Goal: Task Accomplishment & Management: Complete application form

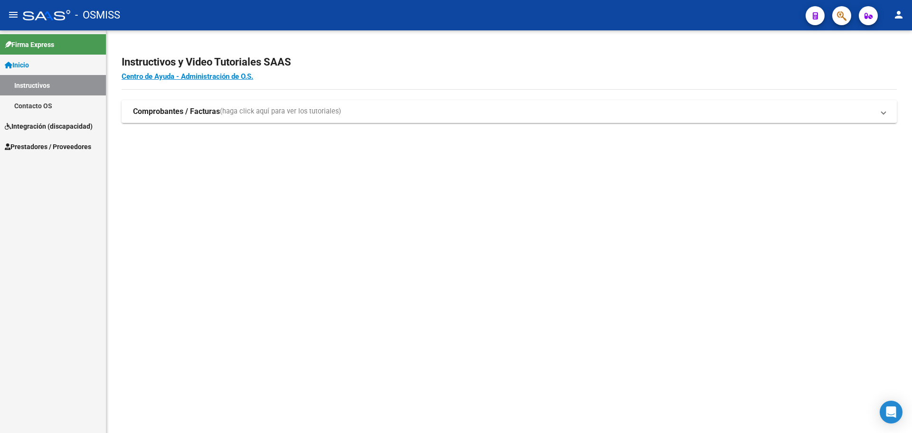
click at [27, 126] on span "Integración (discapacidad)" at bounding box center [49, 126] width 88 height 10
click at [27, 127] on span "Prestadores / Proveedores" at bounding box center [48, 126] width 86 height 10
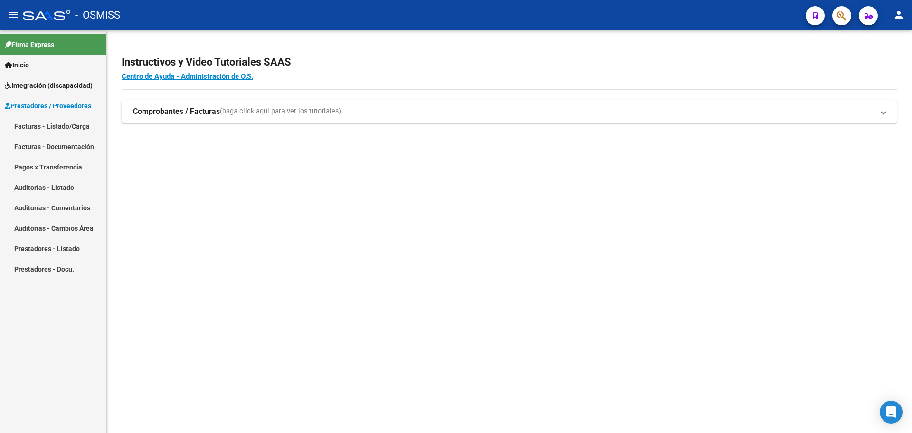
click at [24, 126] on link "Facturas - Listado/Carga" at bounding box center [53, 126] width 106 height 20
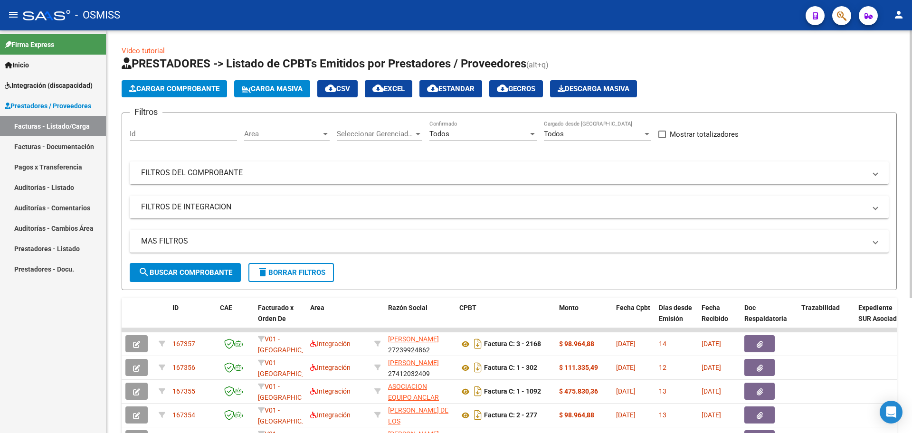
click at [206, 89] on span "Cargar Comprobante" at bounding box center [174, 89] width 90 height 9
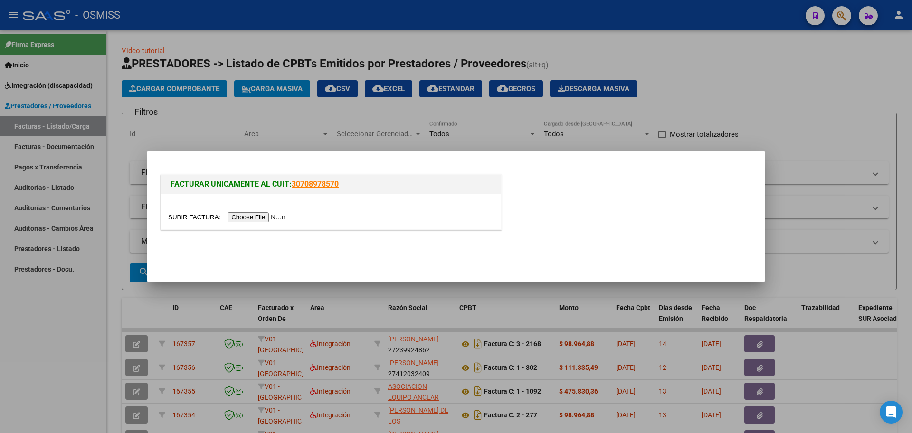
click at [237, 224] on div at bounding box center [331, 212] width 340 height 36
click at [237, 219] on input "file" at bounding box center [228, 217] width 120 height 10
click at [273, 213] on input "file" at bounding box center [228, 217] width 120 height 10
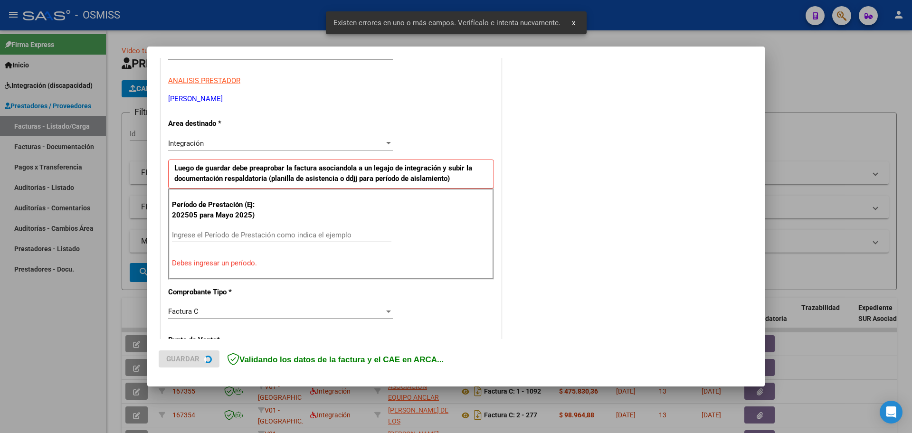
scroll to position [190, 0]
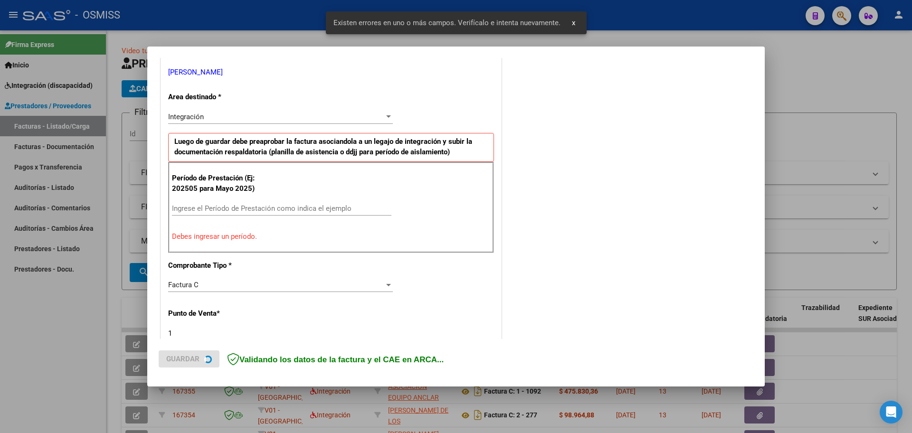
click at [231, 203] on div "Ingrese el Período de Prestación como indica el ejemplo" at bounding box center [281, 208] width 219 height 14
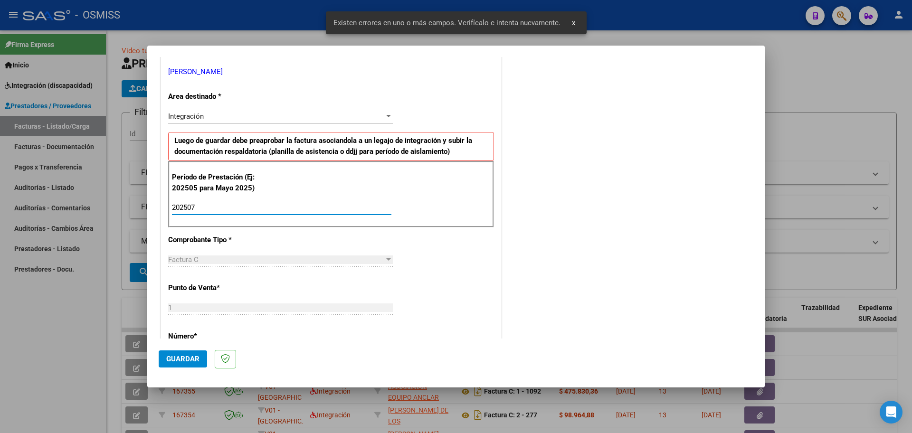
type input "202507"
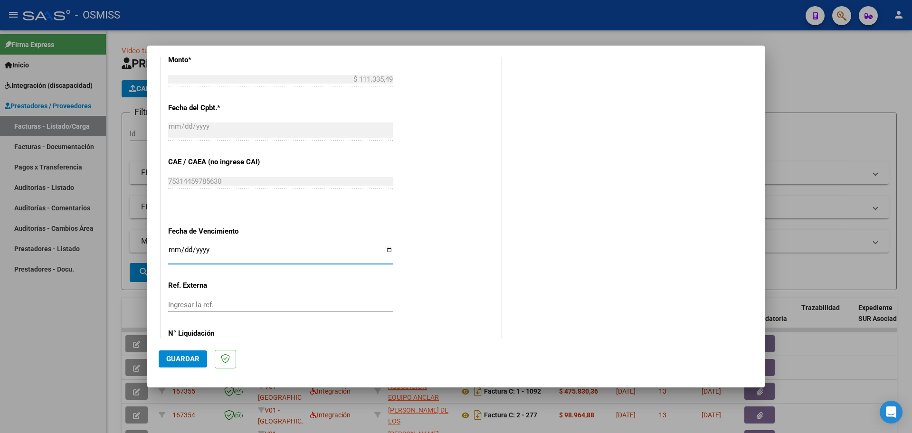
scroll to position [554, 0]
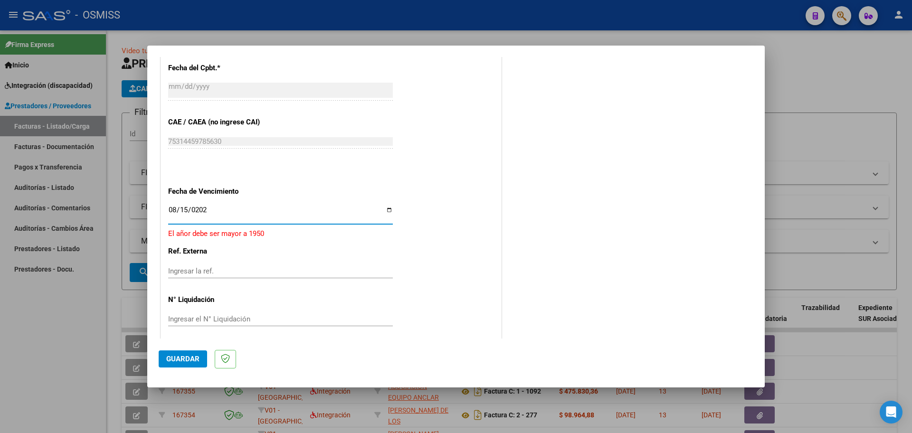
type input "[DATE]"
click at [190, 358] on span "Guardar" at bounding box center [182, 359] width 33 height 9
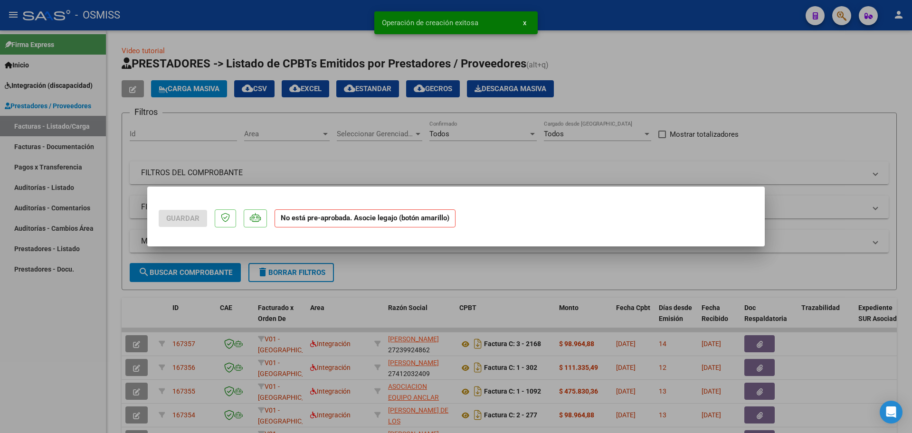
scroll to position [0, 0]
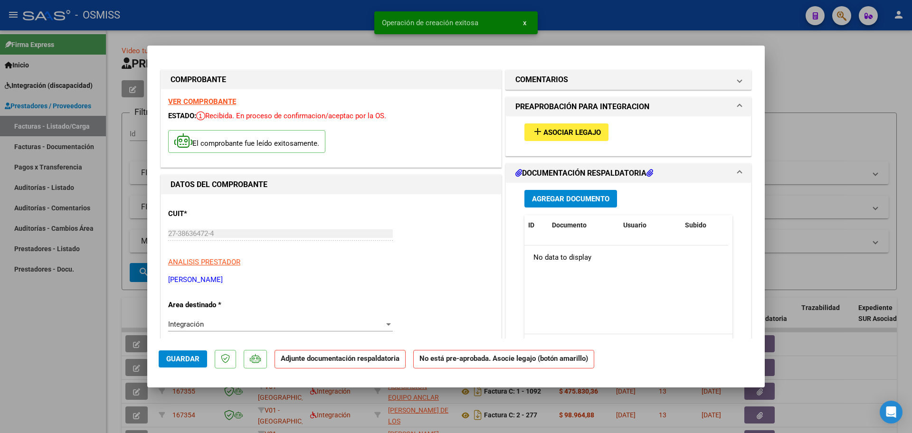
click at [558, 137] on button "add Asociar Legajo" at bounding box center [566, 132] width 84 height 18
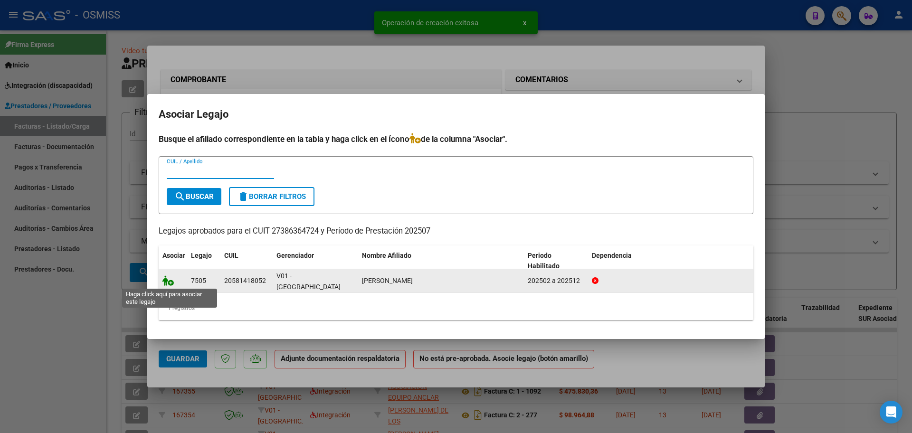
click at [168, 282] on icon at bounding box center [167, 280] width 11 height 10
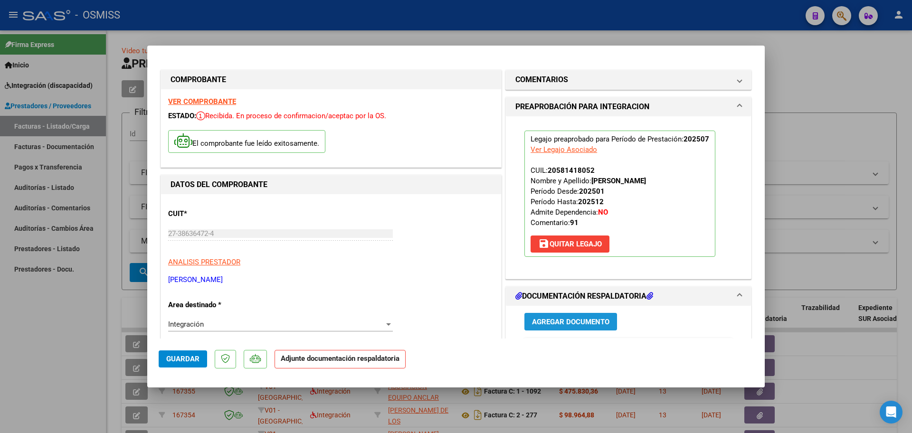
click at [546, 325] on span "Agregar Documento" at bounding box center [570, 322] width 77 height 9
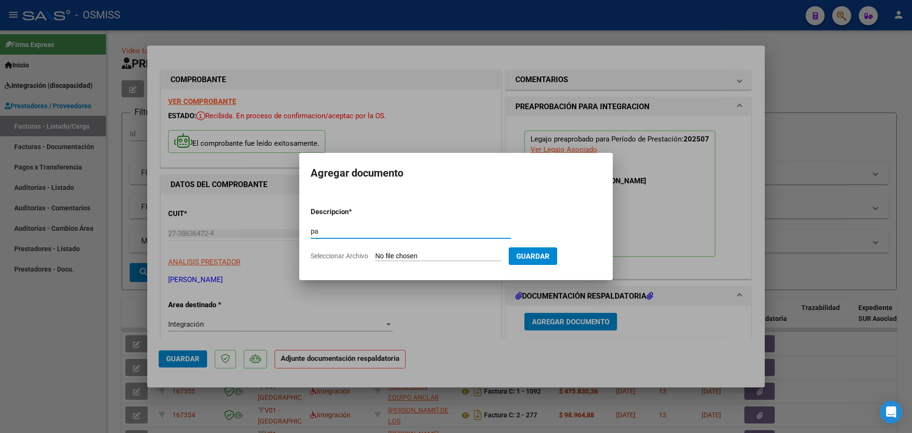
type input "pa"
click at [435, 256] on input "Seleccionar Archivo" at bounding box center [438, 256] width 126 height 9
type input "C:\fakepath\pl.png"
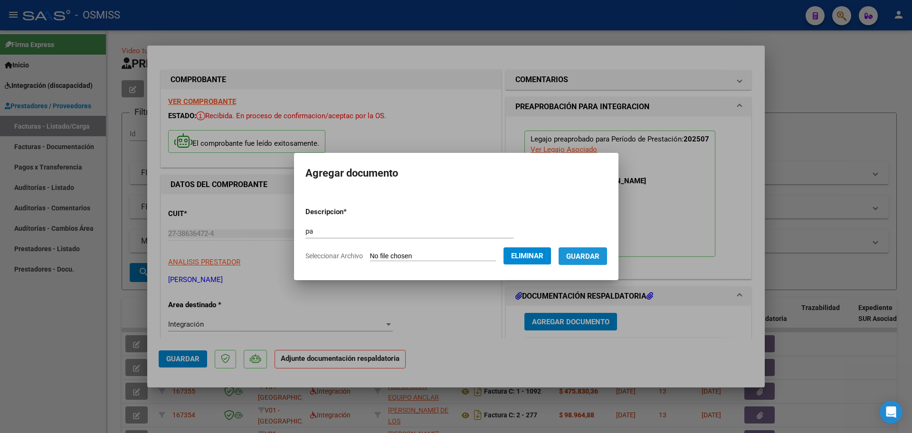
click at [586, 258] on span "Guardar" at bounding box center [582, 256] width 33 height 9
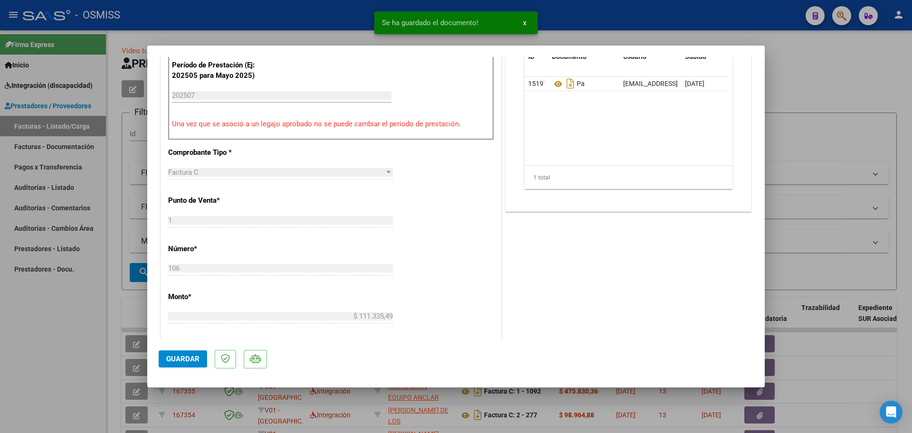
scroll to position [297, 0]
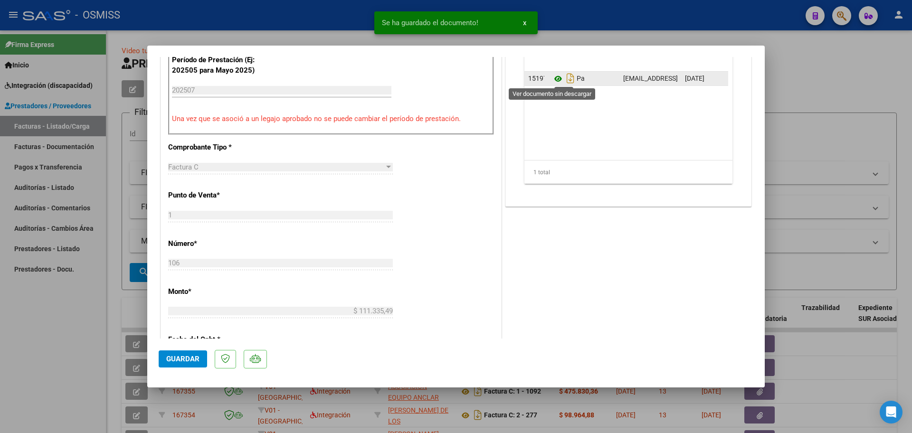
click at [552, 74] on icon at bounding box center [558, 78] width 12 height 11
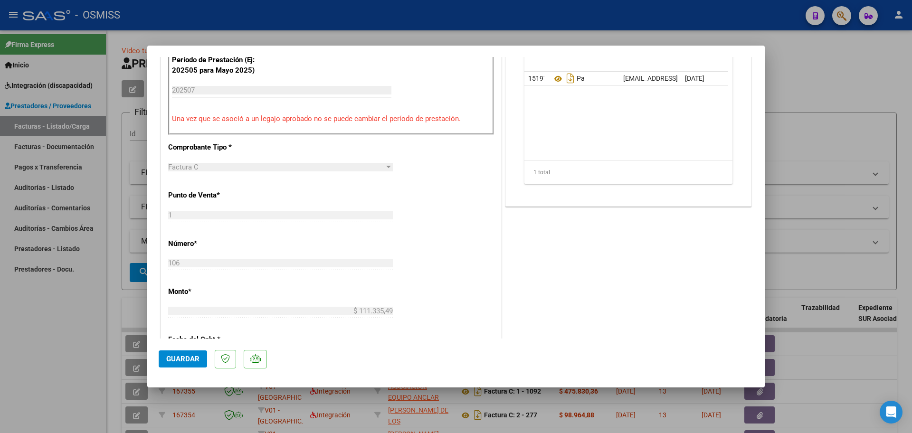
click at [192, 355] on span "Guardar" at bounding box center [182, 359] width 33 height 9
type input "$ 0,00"
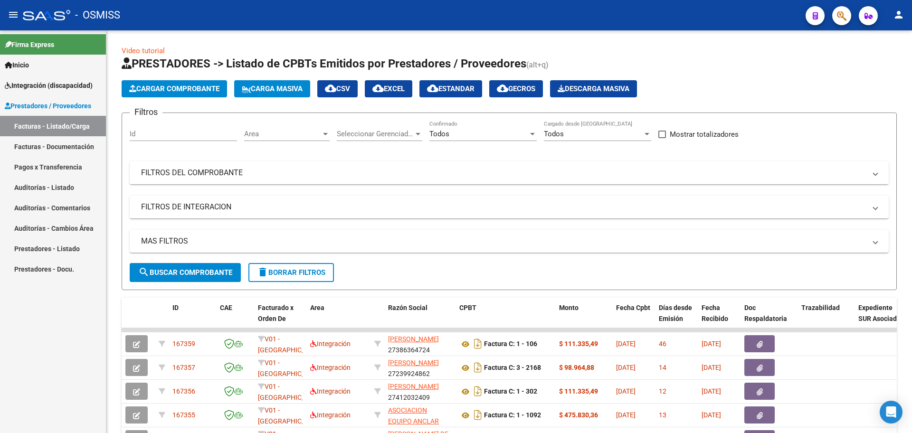
click at [47, 331] on div "Firma Express Inicio Instructivos Contacto OS Integración (discapacidad) Legajo…" at bounding box center [53, 231] width 106 height 403
click at [206, 272] on span "search Buscar Comprobante" at bounding box center [185, 272] width 94 height 9
click at [394, 87] on span "cloud_download EXCEL" at bounding box center [388, 89] width 32 height 9
